Goal: Task Accomplishment & Management: Use online tool/utility

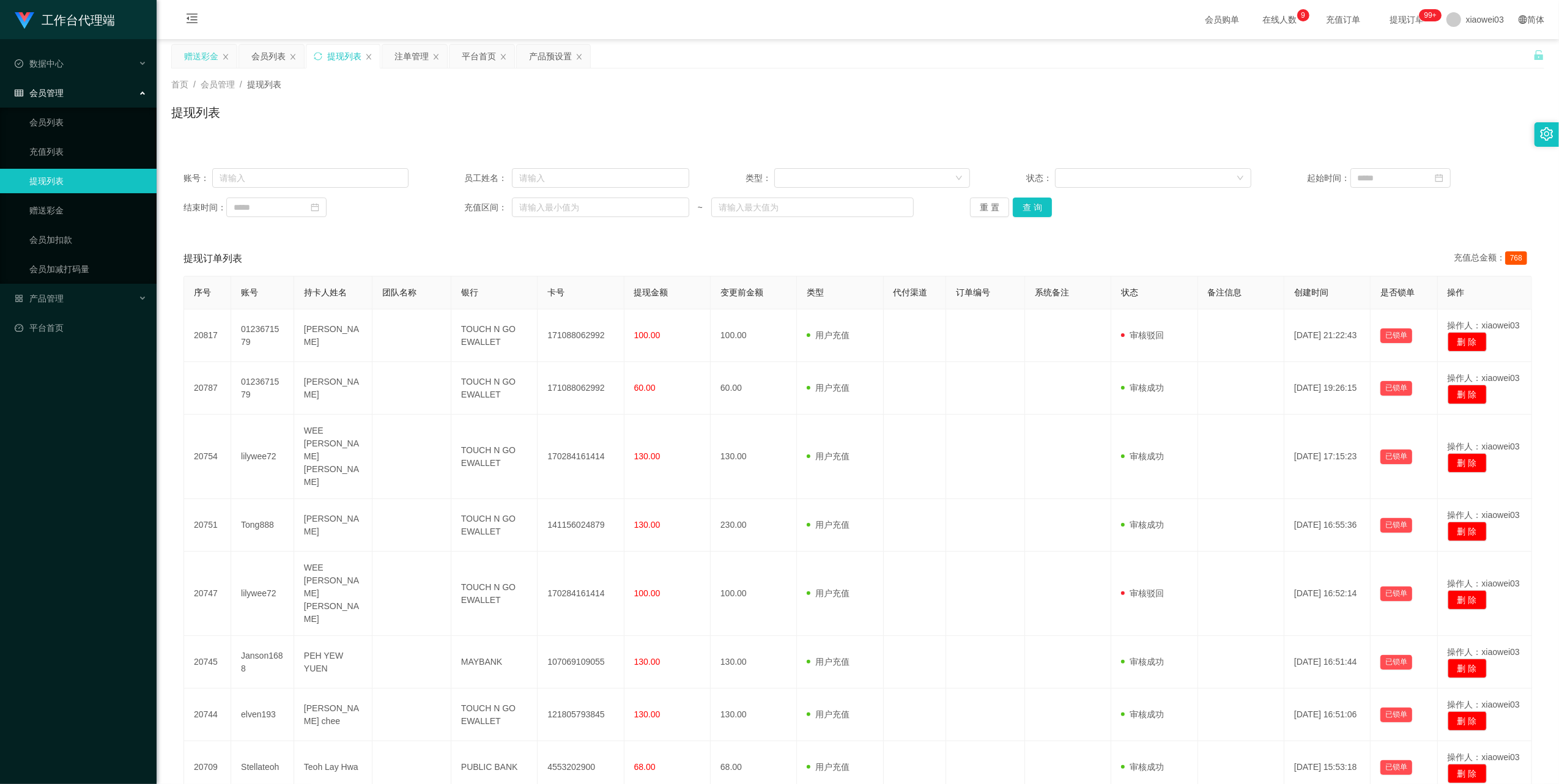
click at [204, 59] on div "赠送彩金" at bounding box center [201, 57] width 34 height 23
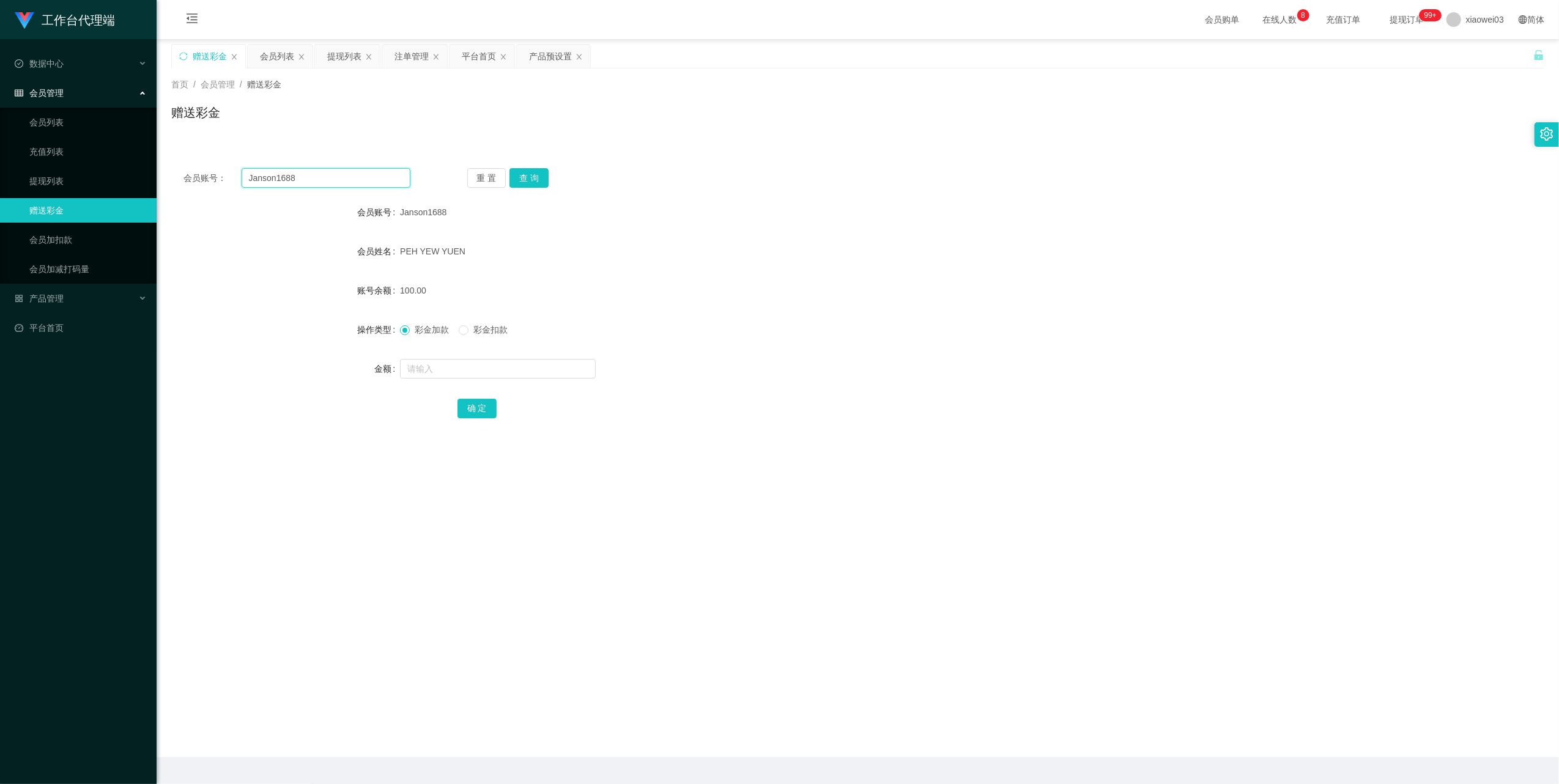
click at [304, 182] on input "Janson1688" at bounding box center [326, 178] width 169 height 20
drag, startPoint x: 304, startPoint y: 182, endPoint x: 316, endPoint y: 184, distance: 12.2
click at [304, 182] on input "Janson1688" at bounding box center [326, 178] width 169 height 20
click at [529, 188] on div "会员账号： Janson1688 重 置 查 询 会员账号 Janson1688 会员姓名 PEH YEW YUEN 账号余额 100.00 操作类型 彩金加…" at bounding box center [858, 301] width 1373 height 291
click at [529, 187] on button "查 询" at bounding box center [529, 178] width 39 height 20
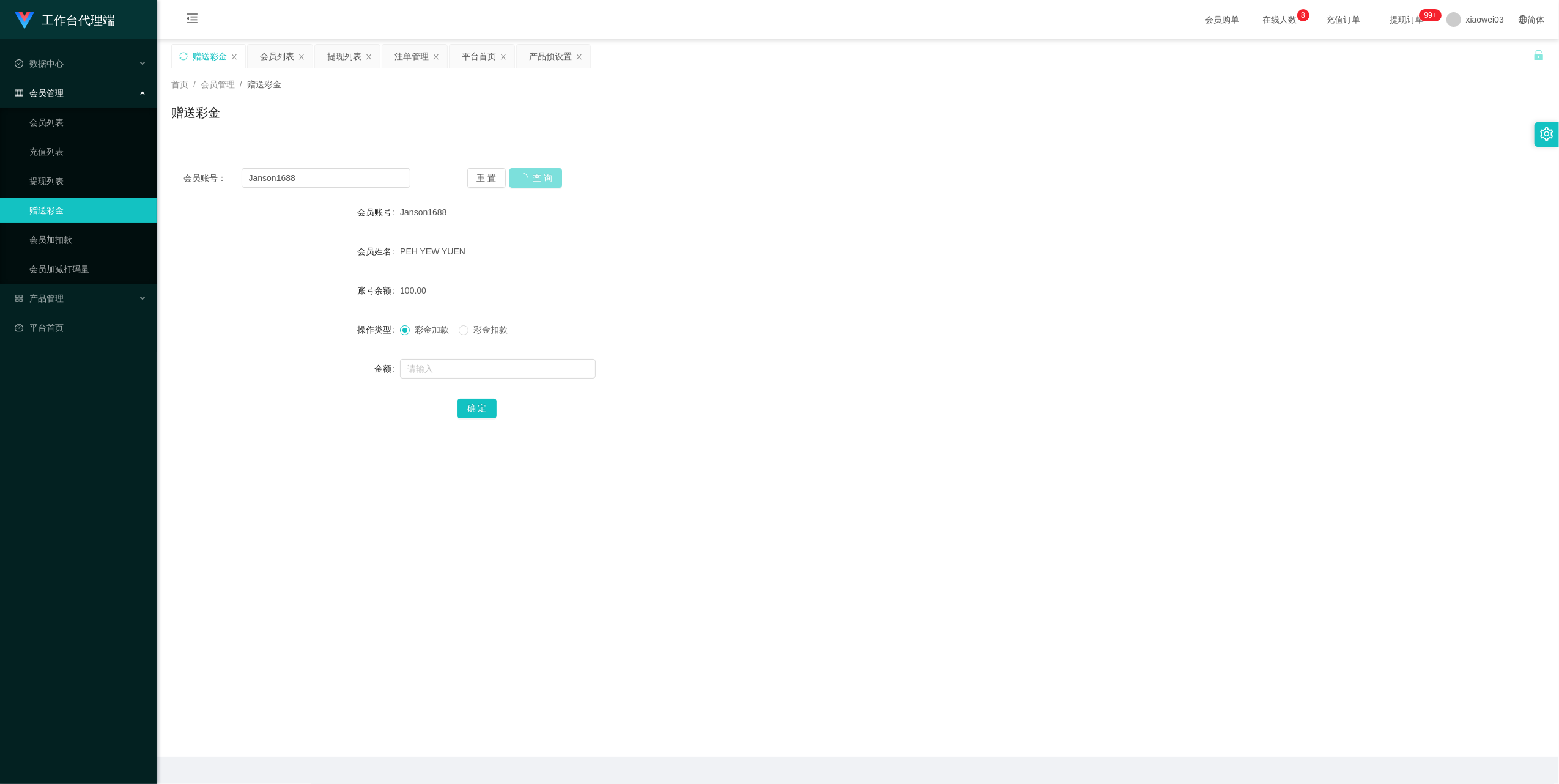
click at [529, 187] on button "查 询" at bounding box center [535, 178] width 52 height 20
click at [526, 182] on button "查 询" at bounding box center [529, 178] width 39 height 20
click at [451, 372] on input "text" at bounding box center [497, 369] width 196 height 20
type input "100"
click at [473, 409] on button "确 定" at bounding box center [476, 409] width 39 height 20
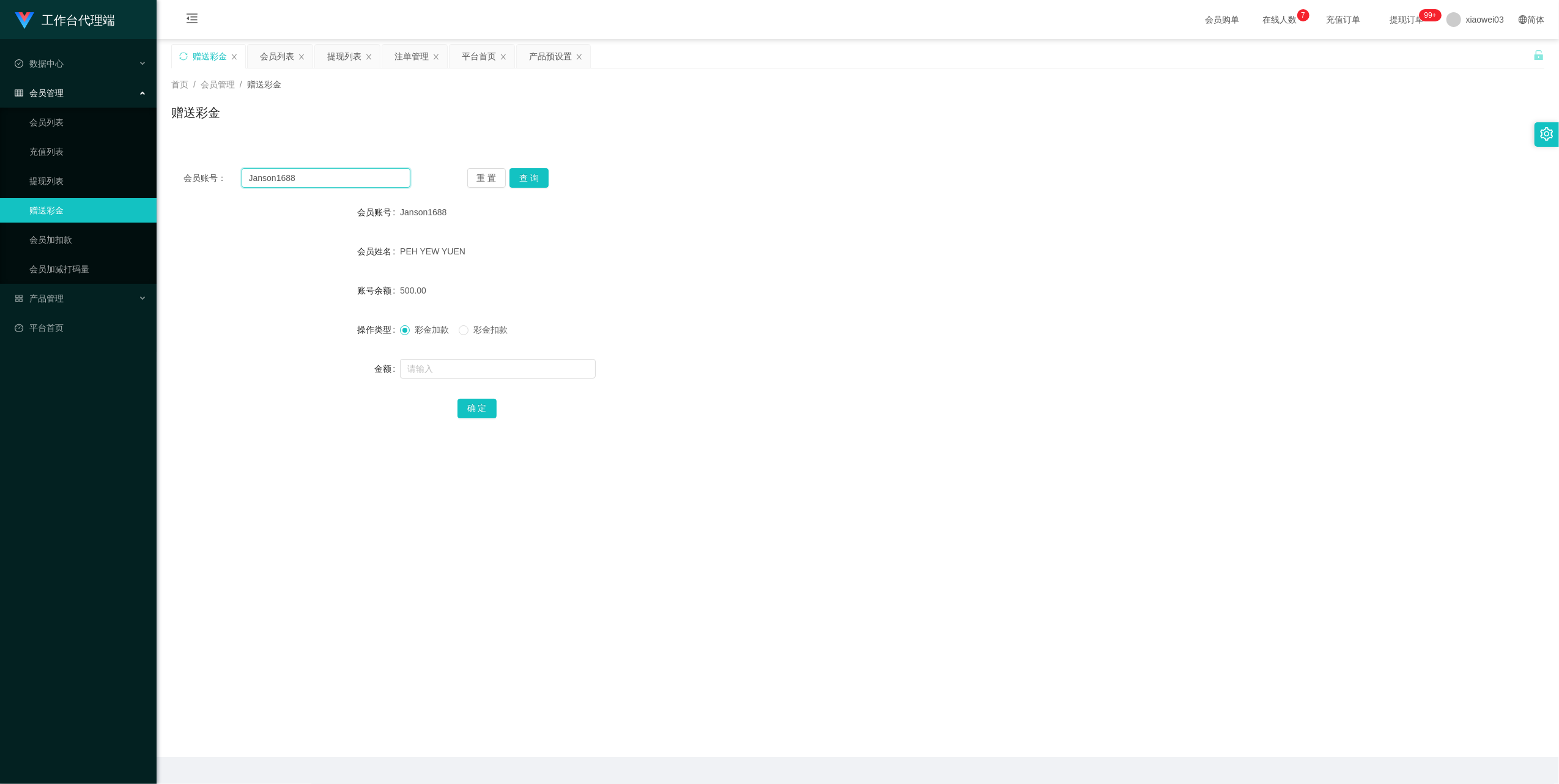
click at [333, 178] on input "Janson1688" at bounding box center [326, 178] width 169 height 20
paste input "lilywee72"
type input "lilywee72"
click at [529, 176] on button "查 询" at bounding box center [529, 178] width 39 height 20
